Goal: Check status: Check status

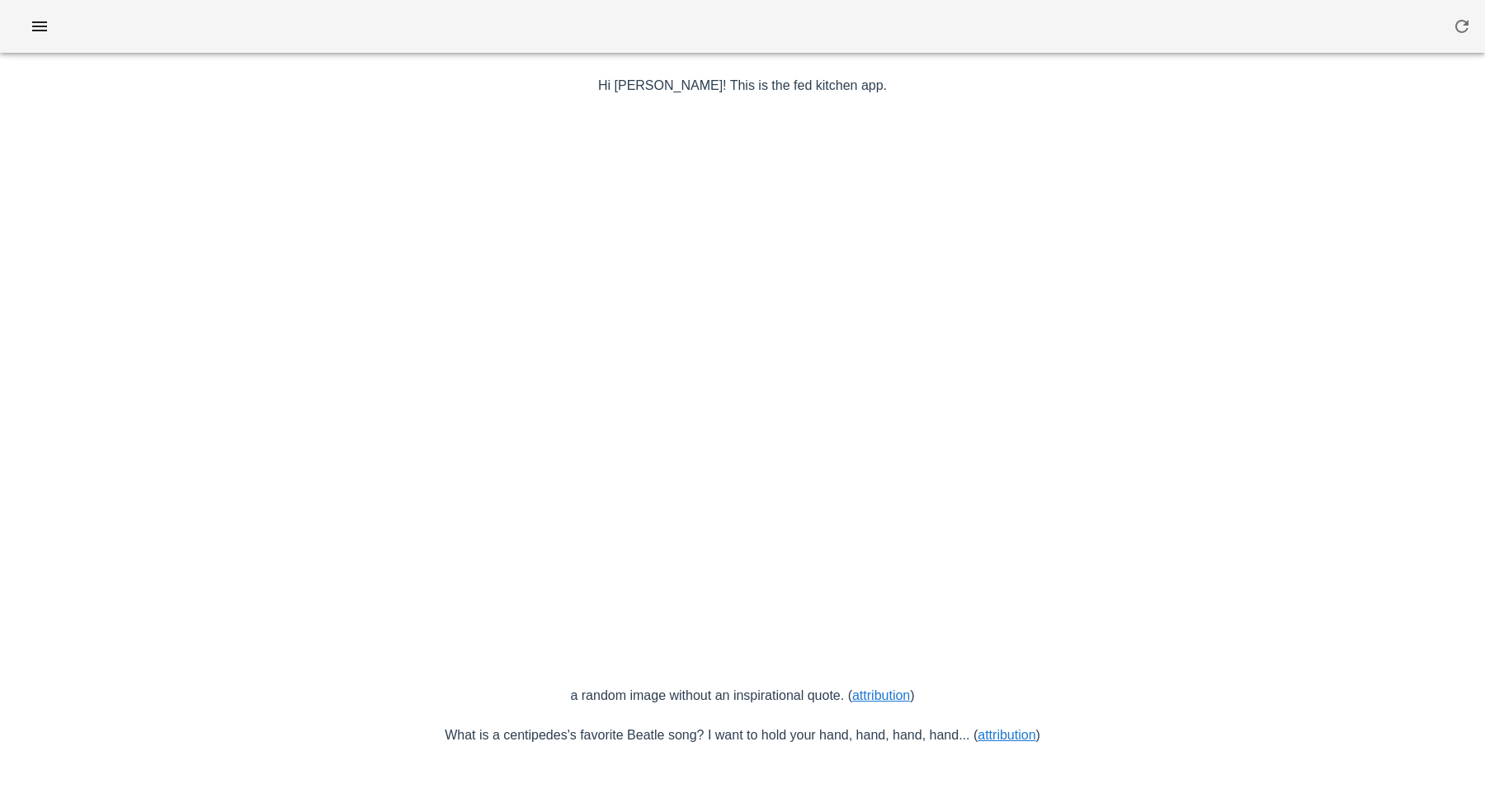
click at [9, 41] on div at bounding box center [742, 26] width 1485 height 53
click at [31, 32] on icon "button" at bounding box center [39, 26] width 20 height 20
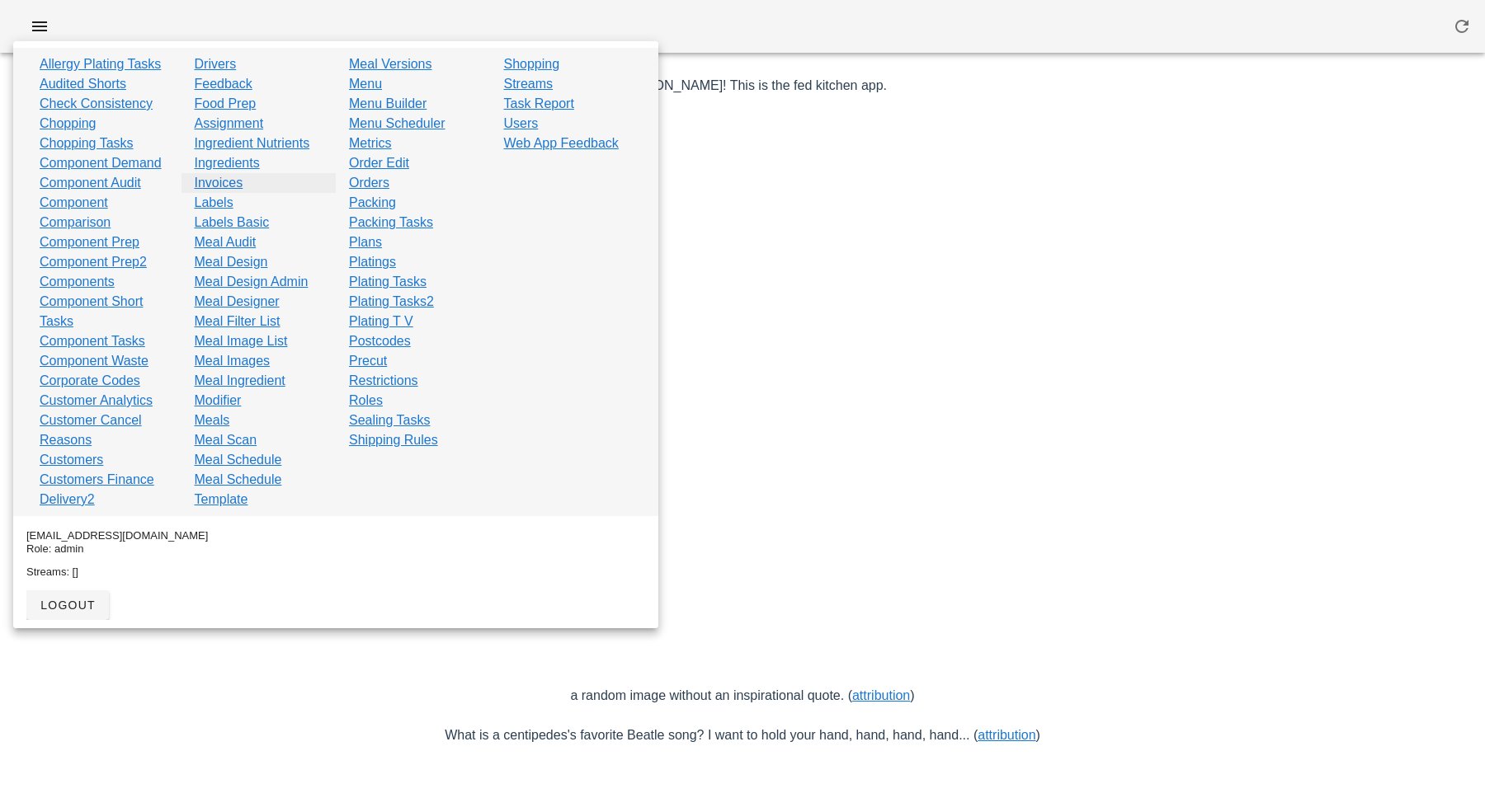
click at [206, 180] on link "Invoices" at bounding box center [219, 183] width 48 height 20
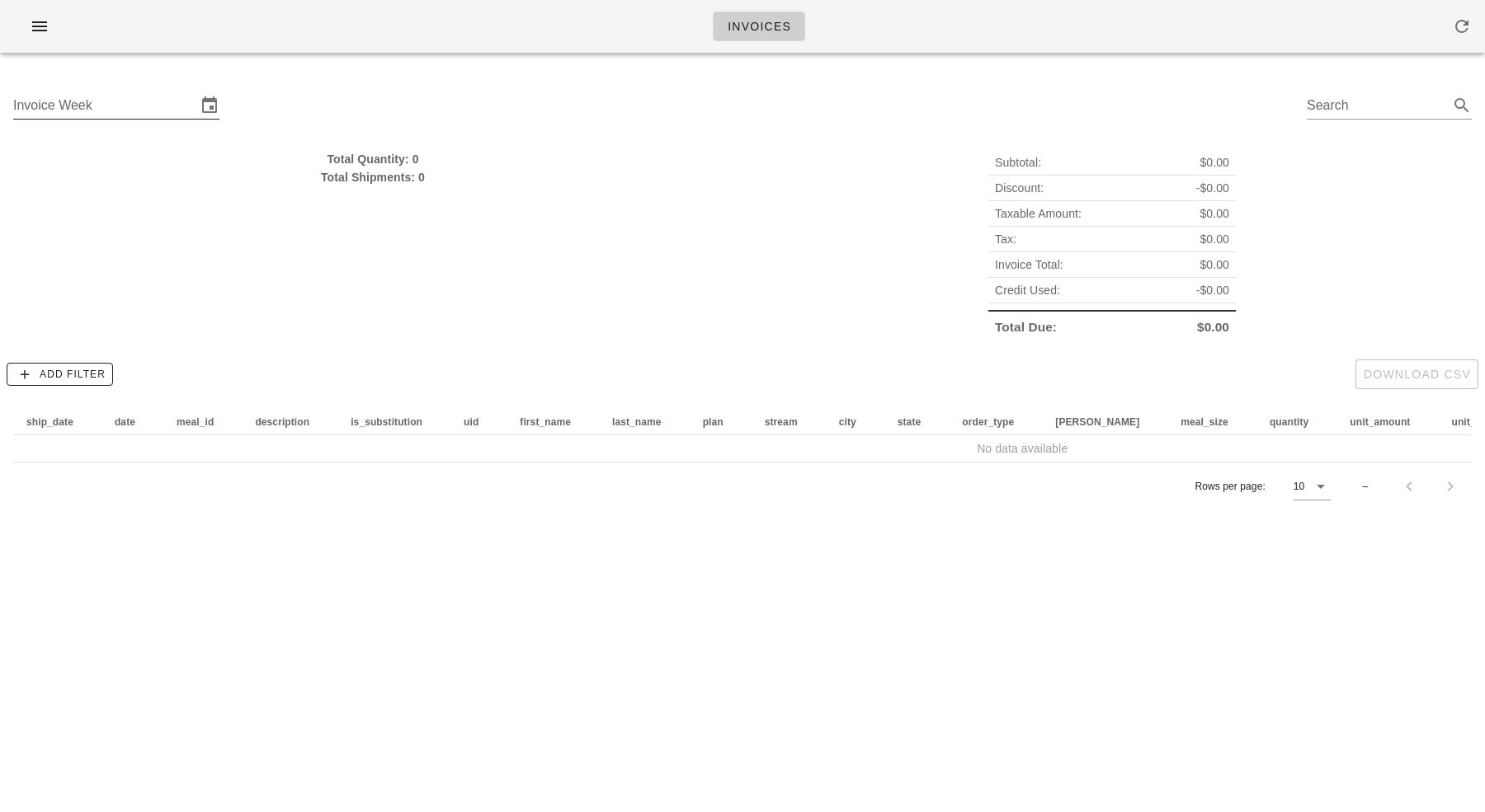
click at [172, 114] on input "Invoice Week" at bounding box center [105, 105] width 183 height 26
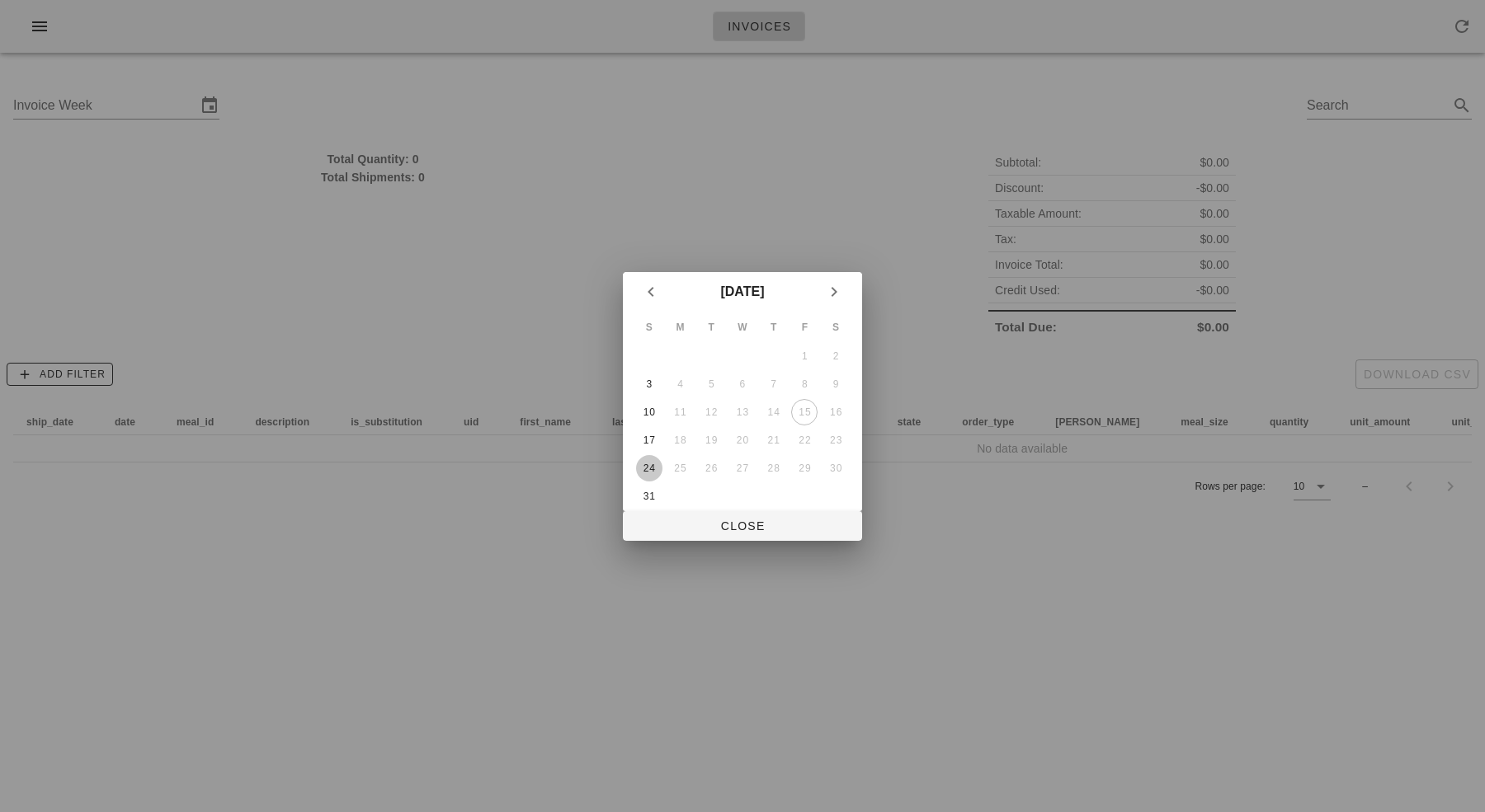
click at [647, 464] on div "24" at bounding box center [648, 468] width 26 height 12
click at [735, 520] on span "Close" at bounding box center [742, 525] width 213 height 13
type input "[DATE]"
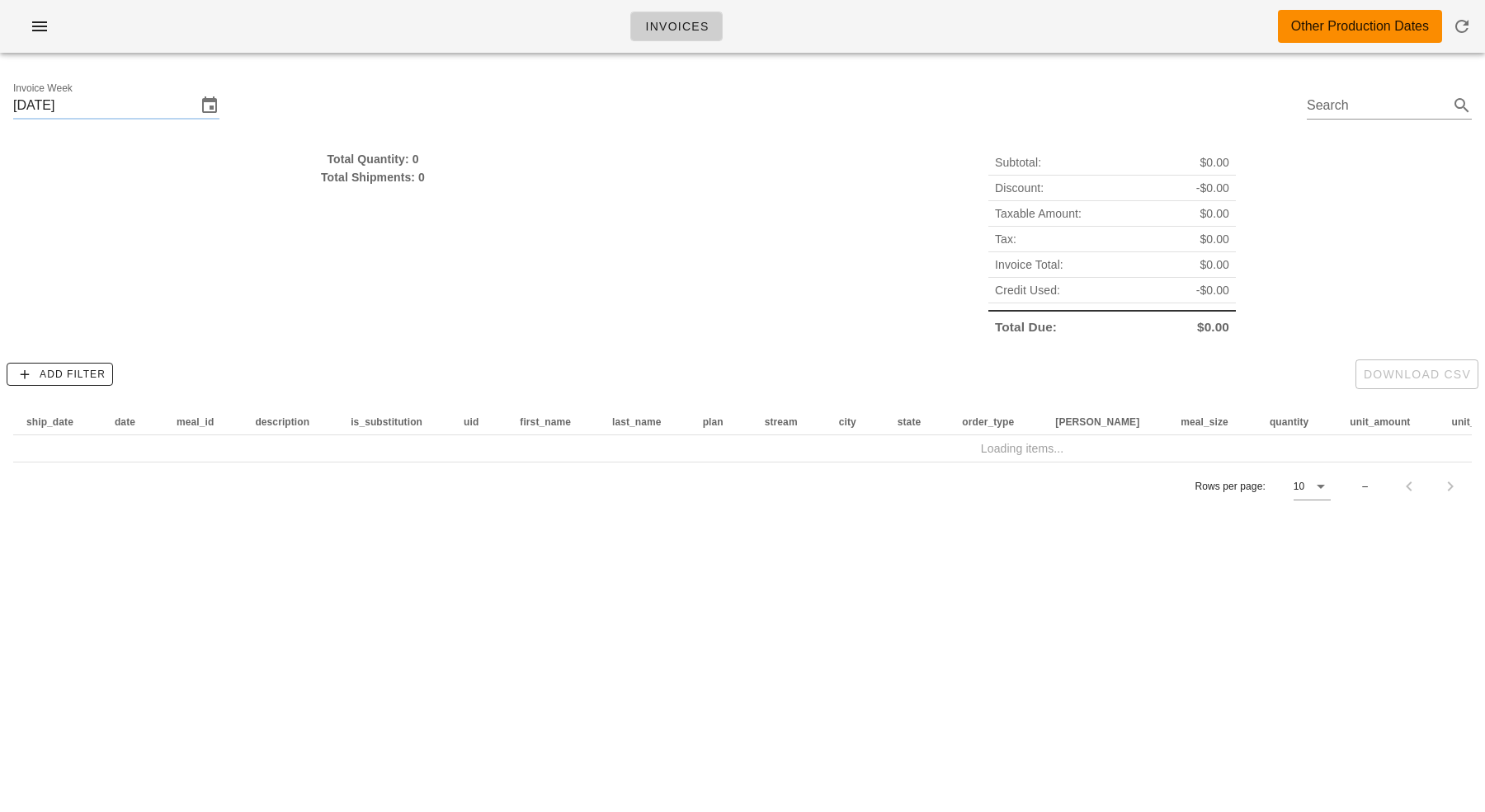
click at [491, 13] on div "Invoices Other Production Dates" at bounding box center [742, 26] width 1485 height 53
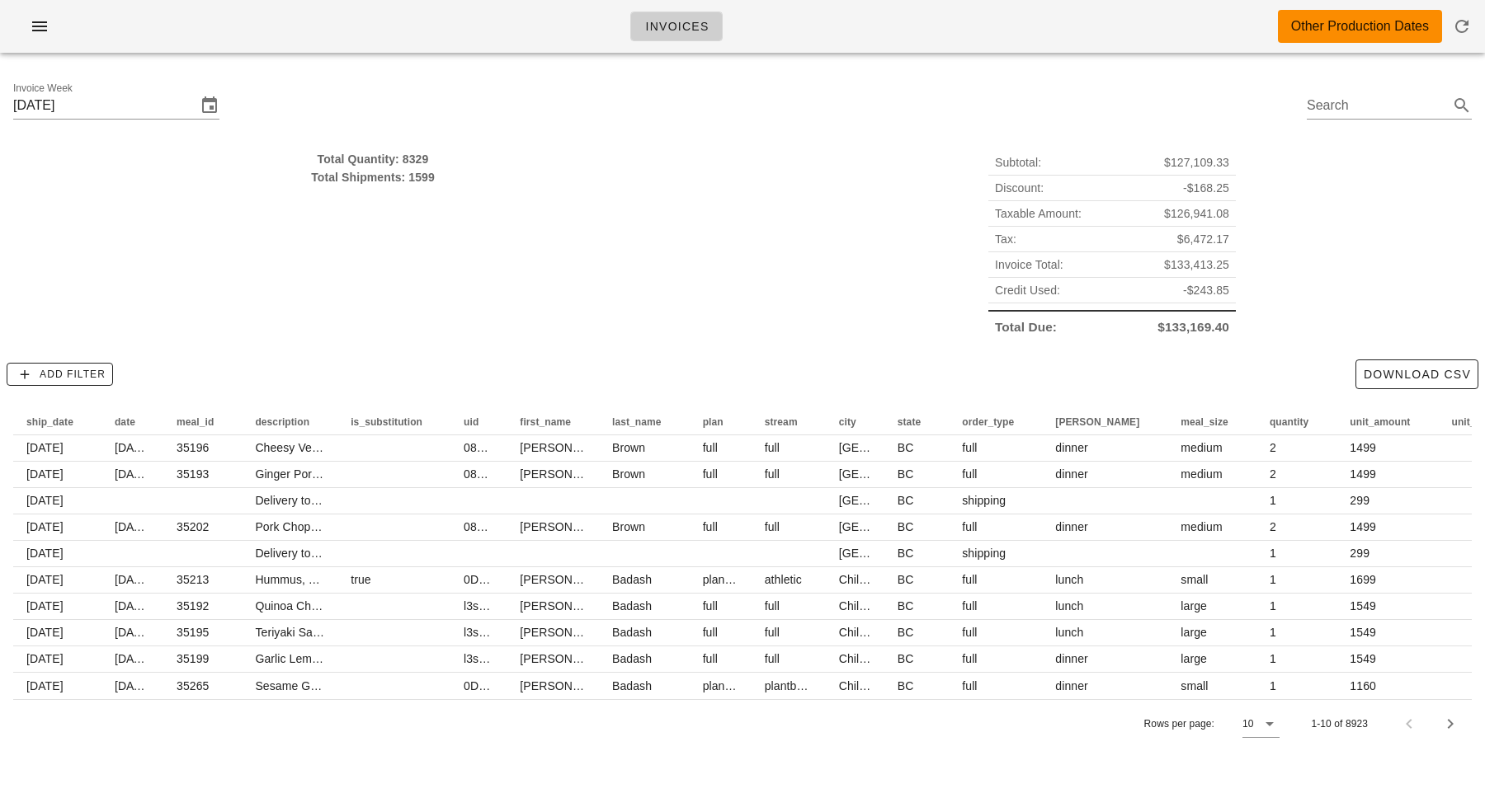
click at [457, 33] on div "Invoices Other Production Dates" at bounding box center [742, 26] width 1485 height 53
